Goal: Navigation & Orientation: Find specific page/section

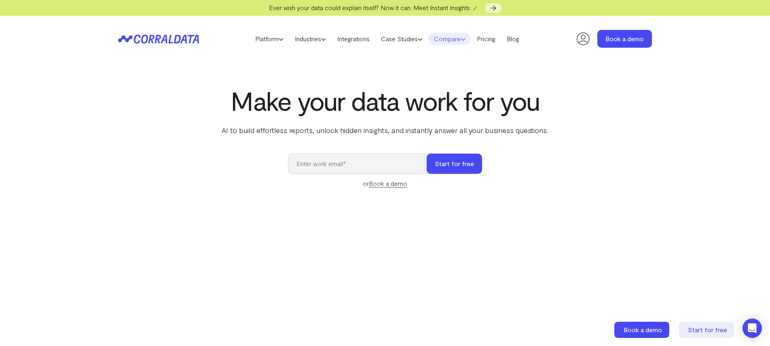
click at [460, 40] on link "Compare" at bounding box center [449, 39] width 43 height 12
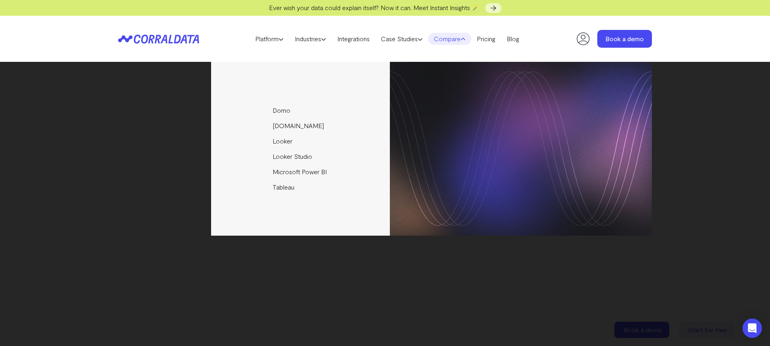
click at [447, 35] on link "Compare" at bounding box center [449, 39] width 43 height 12
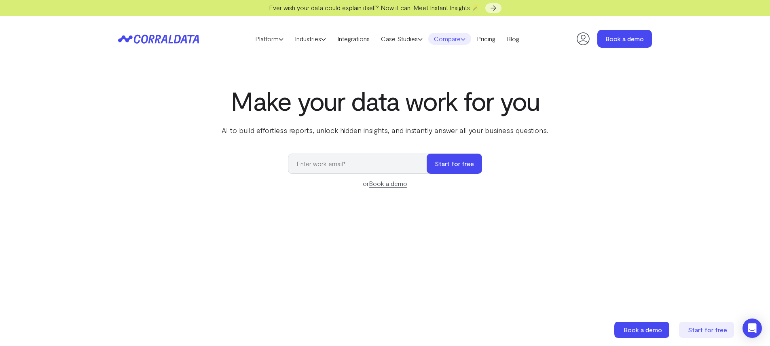
click at [453, 38] on link "Compare" at bounding box center [449, 39] width 43 height 12
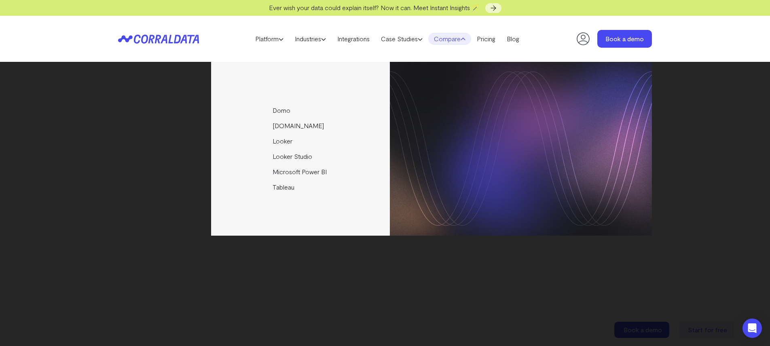
click at [156, 114] on div "Domo [DOMAIN_NAME] Looker Looker Studio Microsoft Power BI [GEOGRAPHIC_DATA]" at bounding box center [385, 149] width 534 height 174
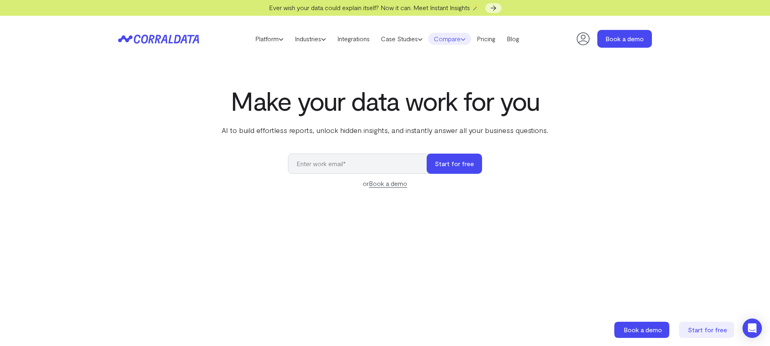
click at [471, 40] on link "Compare" at bounding box center [449, 39] width 43 height 12
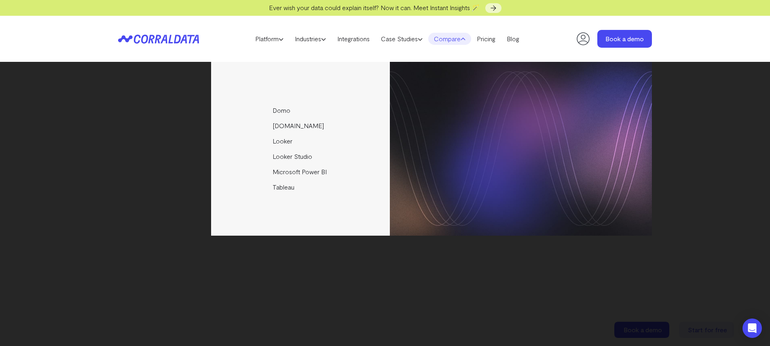
click at [142, 129] on div "Domo [DOMAIN_NAME] Looker Looker Studio Microsoft Power BI [GEOGRAPHIC_DATA]" at bounding box center [385, 149] width 534 height 174
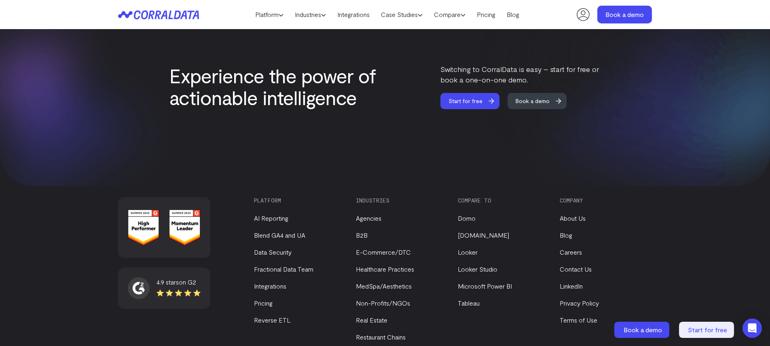
scroll to position [3396, 0]
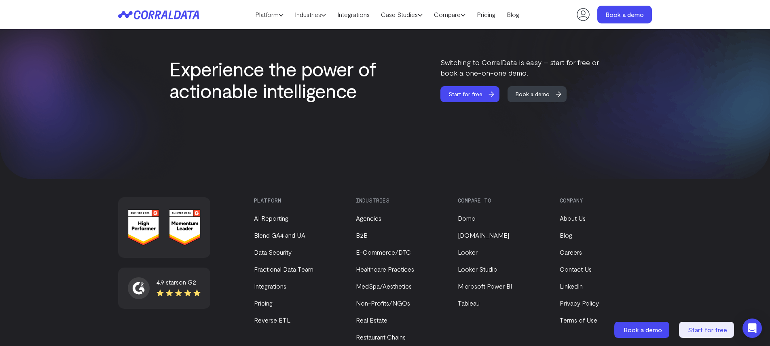
click at [563, 249] on li "Careers" at bounding box center [604, 253] width 88 height 10
click at [565, 248] on link "Careers" at bounding box center [571, 252] width 22 height 8
